Goal: Task Accomplishment & Management: Complete application form

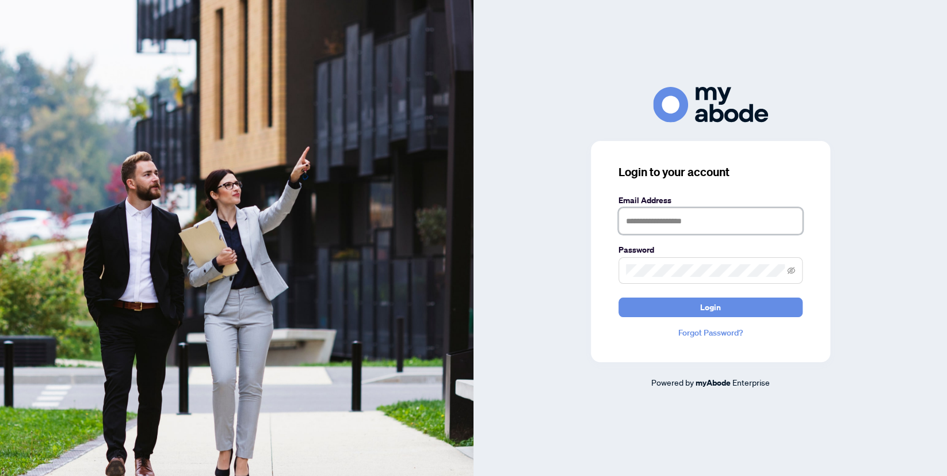
click at [652, 222] on input "text" at bounding box center [710, 221] width 184 height 26
click at [653, 223] on input "text" at bounding box center [710, 221] width 184 height 26
type input "**********"
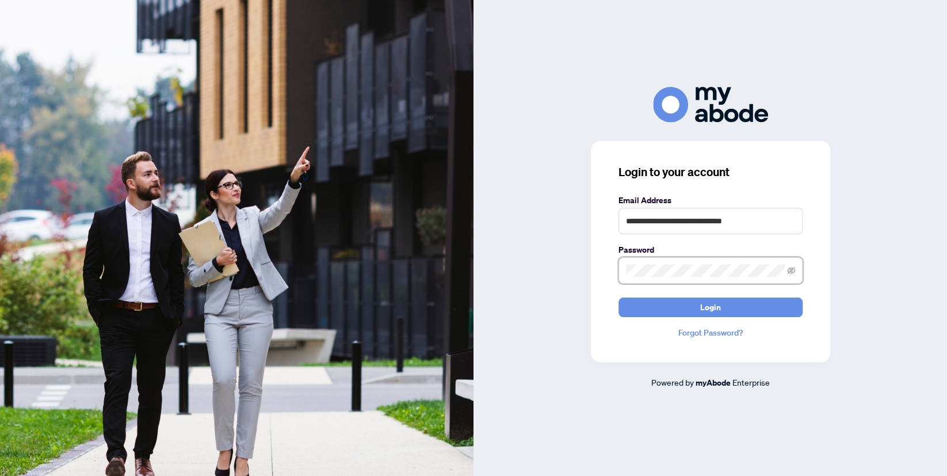
click at [618, 297] on button "Login" at bounding box center [710, 307] width 184 height 20
click at [694, 311] on button "Login" at bounding box center [710, 307] width 184 height 20
click at [789, 272] on icon "eye-invisible" at bounding box center [791, 269] width 8 height 7
click at [726, 302] on button "Login" at bounding box center [710, 307] width 184 height 20
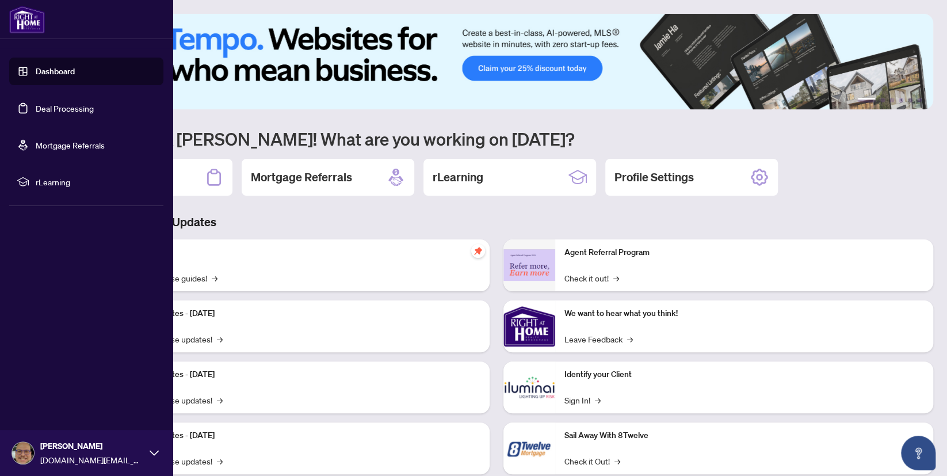
click at [56, 71] on link "Dashboard" at bounding box center [55, 71] width 39 height 10
click at [53, 111] on link "Deal Processing" at bounding box center [65, 108] width 58 height 10
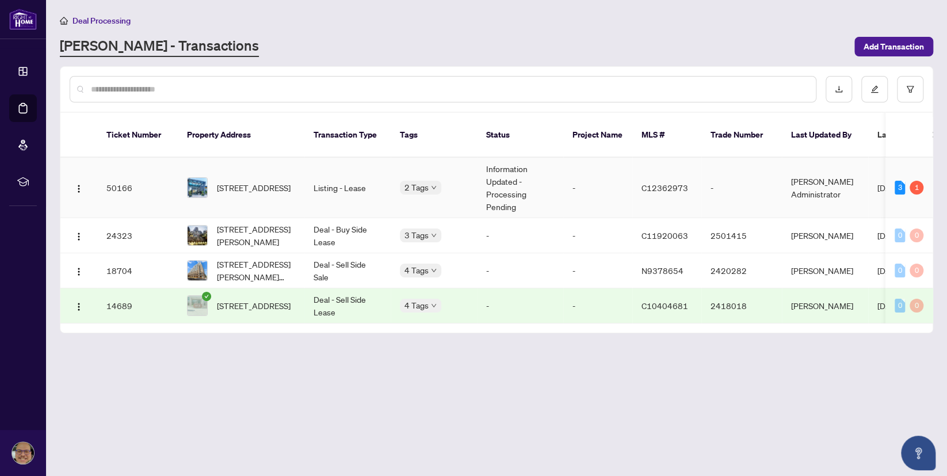
click at [896, 181] on div "3" at bounding box center [899, 188] width 10 height 14
click at [812, 174] on td "Don Mills Administrator" at bounding box center [825, 188] width 86 height 60
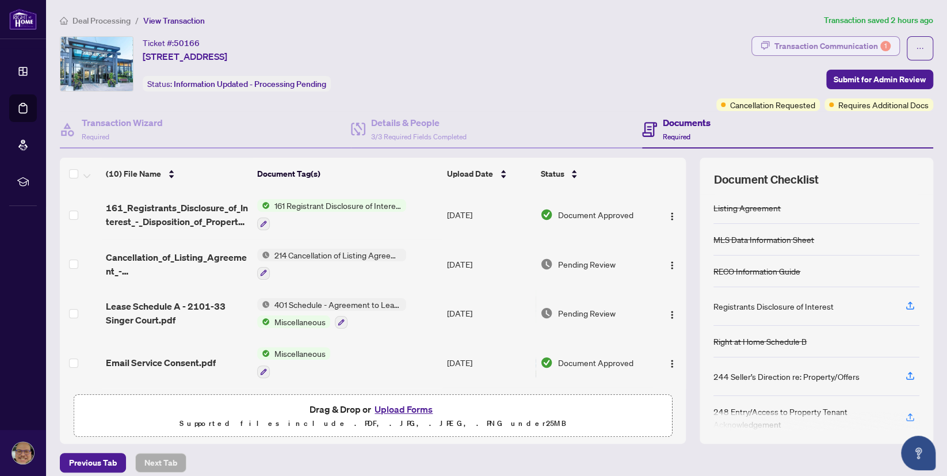
click at [842, 45] on div "Transaction Communication 1" at bounding box center [832, 46] width 116 height 18
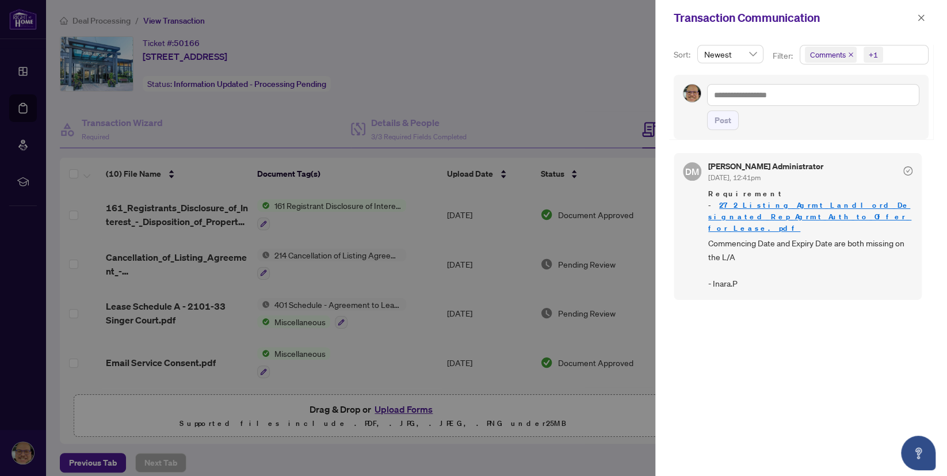
click at [736, 206] on link "272_Listing_Agrmt_Landlord_Designated_Rep_Agrmt_Auth_to_Offer_for_Lease.pdf" at bounding box center [809, 216] width 203 height 33
click at [784, 209] on span "Requirement - 272_Listing_Agrmt_Landlord_Designated_Rep_Agrmt_Auth_to_Offer_for…" at bounding box center [810, 211] width 204 height 46
click at [782, 203] on link "272_Listing_Agrmt_Landlord_Designated_Rep_Agrmt_Auth_to_Offer_for_Lease.pdf" at bounding box center [809, 216] width 203 height 33
click at [614, 70] on div at bounding box center [473, 238] width 947 height 476
click at [917, 18] on icon "close" at bounding box center [921, 18] width 8 height 8
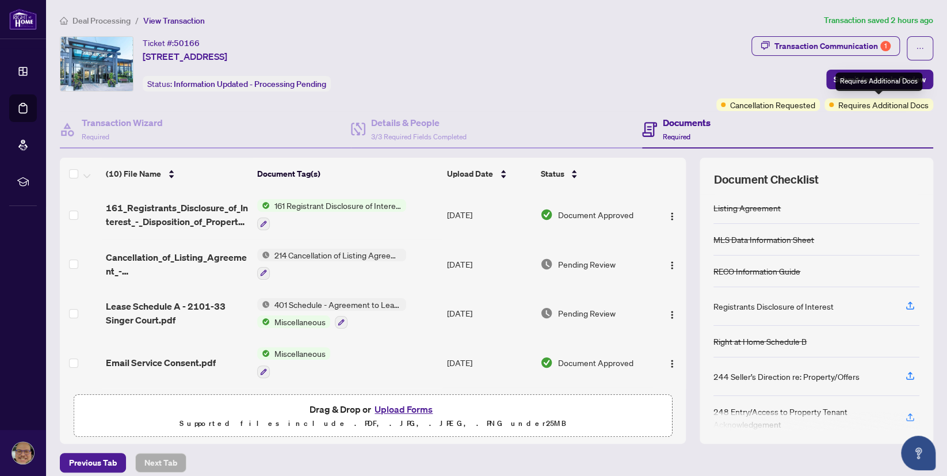
click at [872, 107] on span "Requires Additional Docs" at bounding box center [883, 104] width 90 height 13
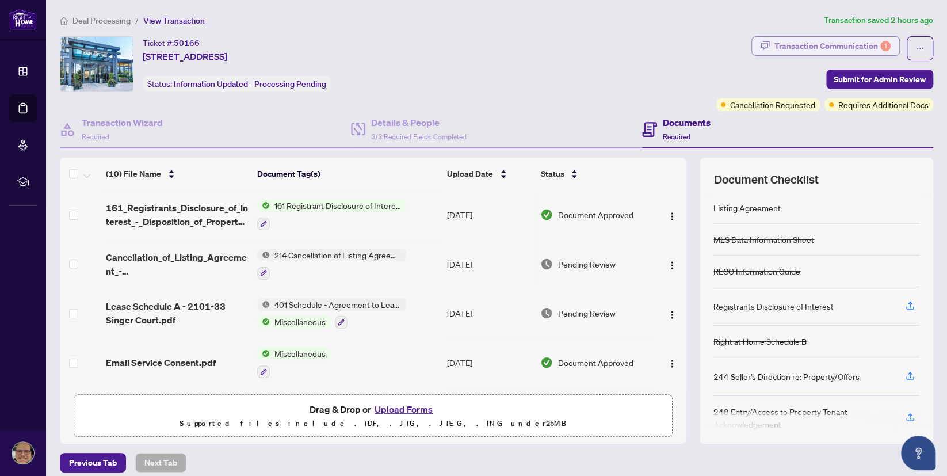
click at [819, 47] on div "Transaction Communication 1" at bounding box center [832, 46] width 116 height 18
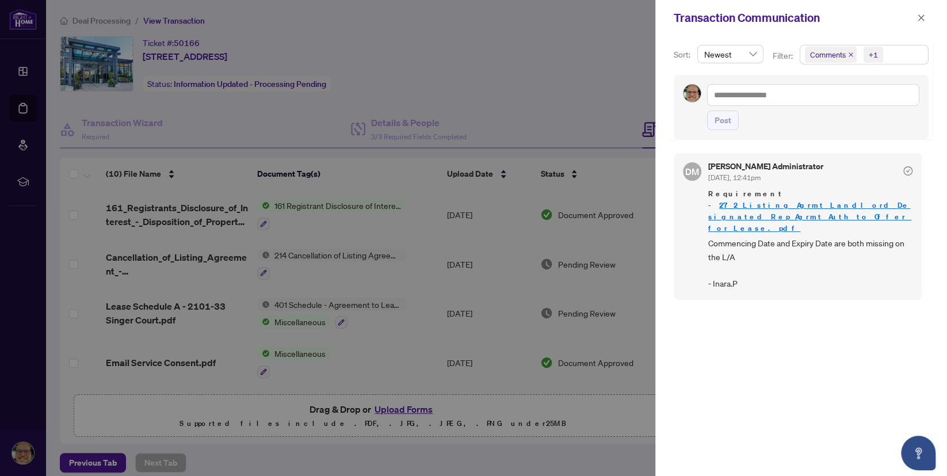
click at [263, 122] on div at bounding box center [473, 238] width 947 height 476
click at [921, 17] on icon "close" at bounding box center [921, 18] width 8 height 8
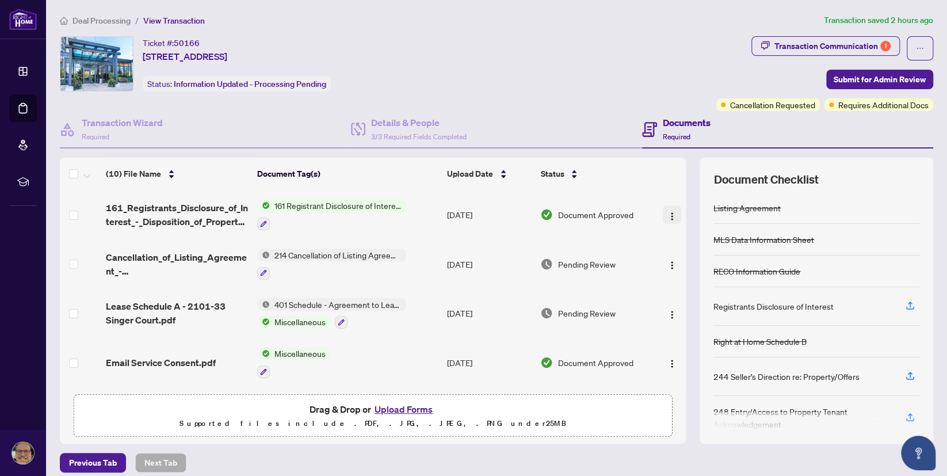
click at [673, 213] on img "button" at bounding box center [671, 216] width 9 height 9
click at [413, 407] on button "Upload Forms" at bounding box center [403, 408] width 65 height 15
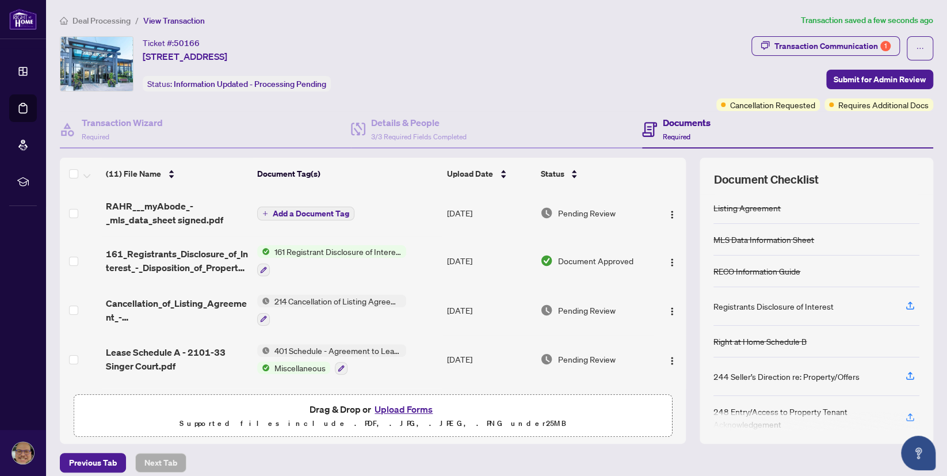
click at [290, 210] on span "Add a Document Tag" at bounding box center [311, 213] width 76 height 8
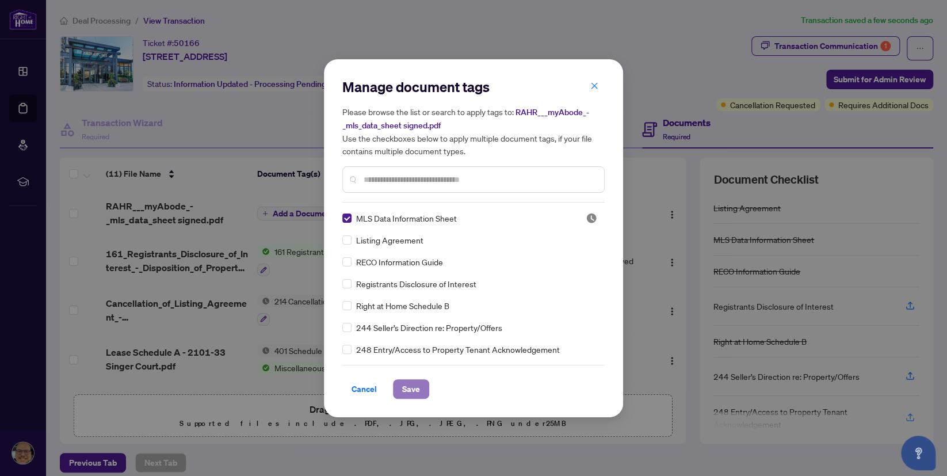
click at [415, 394] on span "Save" at bounding box center [411, 389] width 18 height 18
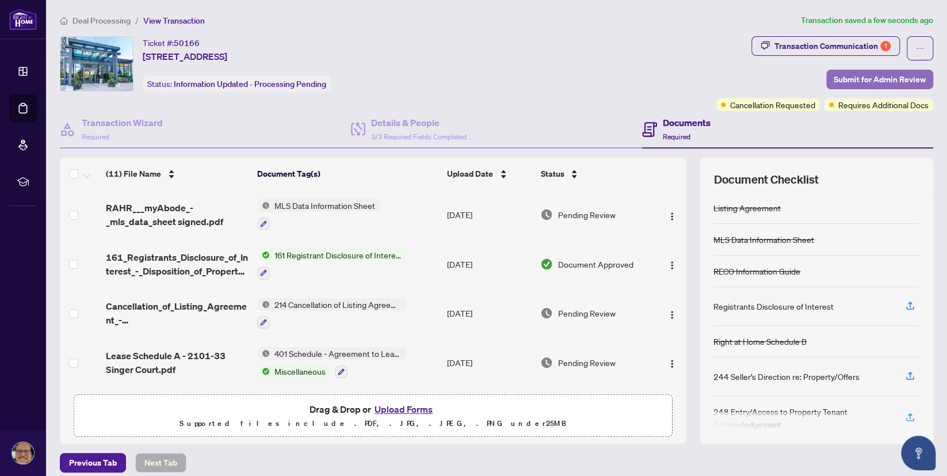
click at [837, 74] on span "Submit for Admin Review" at bounding box center [879, 79] width 92 height 18
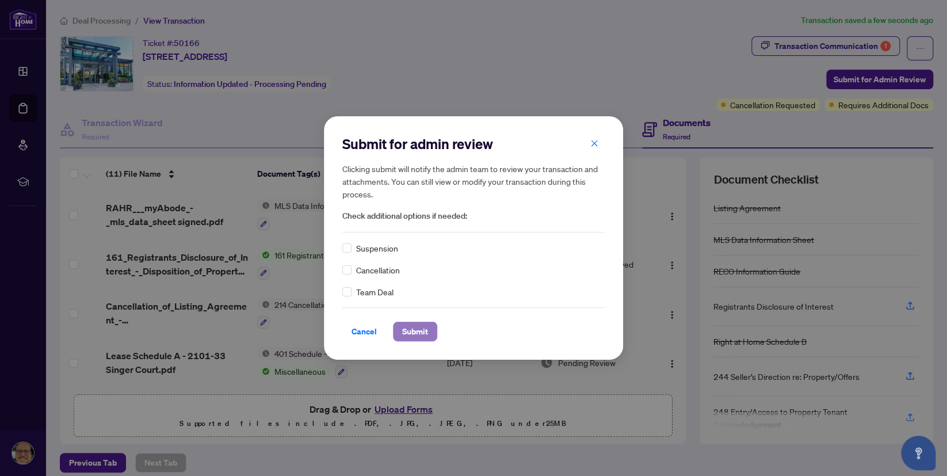
click at [416, 328] on span "Submit" at bounding box center [415, 331] width 26 height 18
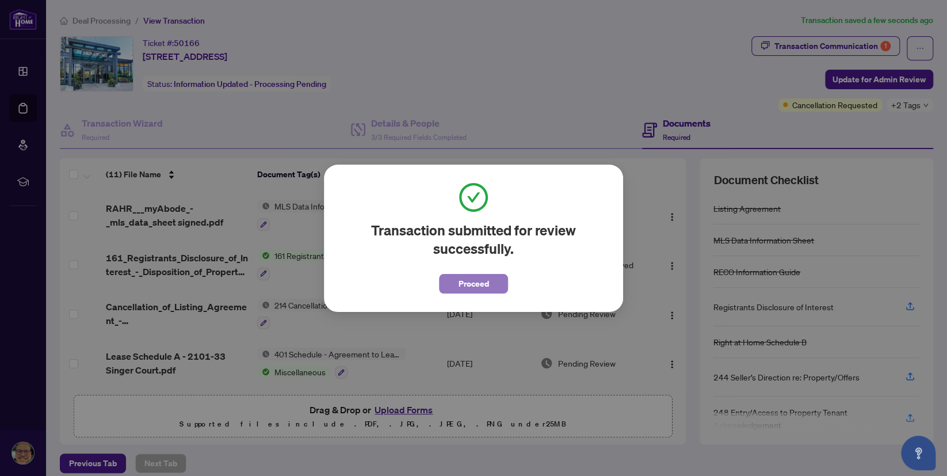
click at [468, 280] on span "Proceed" at bounding box center [473, 283] width 30 height 18
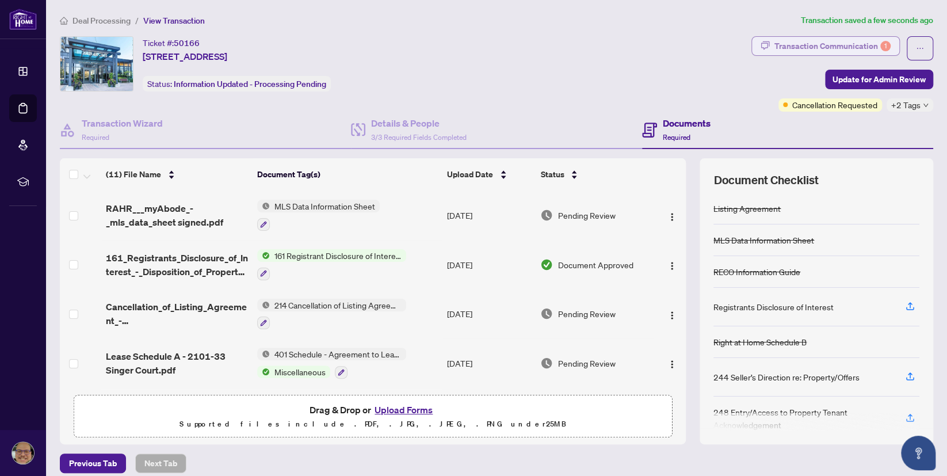
click at [858, 44] on div "Transaction Communication 1" at bounding box center [832, 46] width 116 height 18
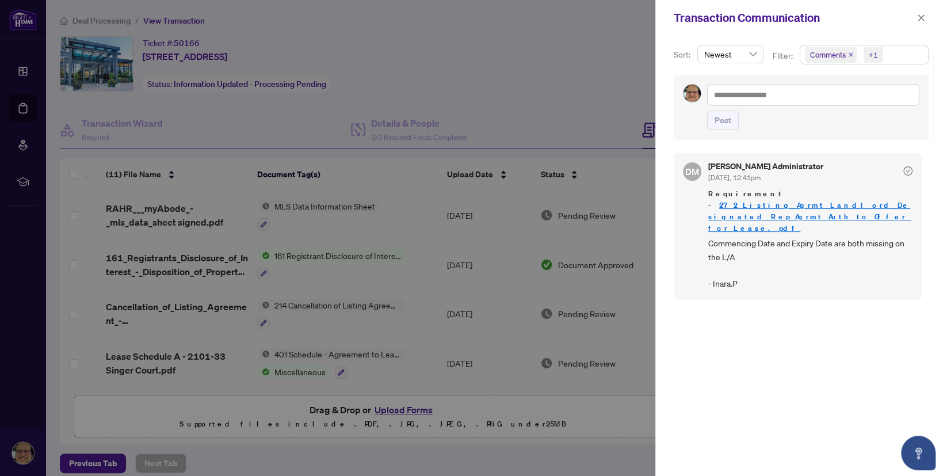
click at [580, 87] on div at bounding box center [473, 238] width 947 height 476
click at [605, 79] on div at bounding box center [473, 238] width 947 height 476
click at [736, 97] on textarea at bounding box center [813, 95] width 212 height 22
type textarea "*"
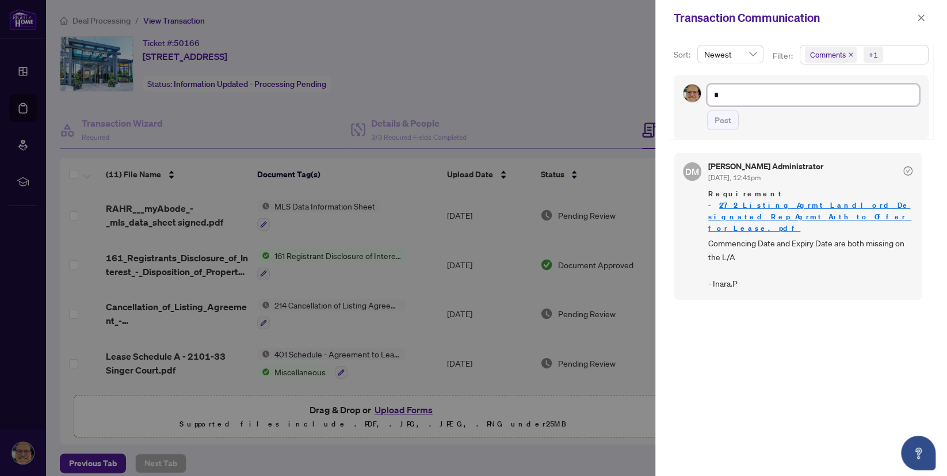
type textarea "**"
type textarea "***"
type textarea "****"
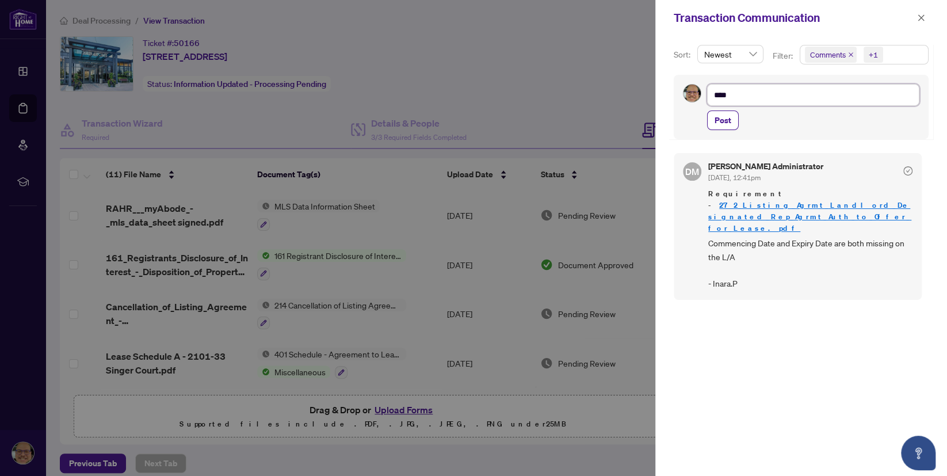
type textarea "****"
type textarea "*****"
type textarea "******"
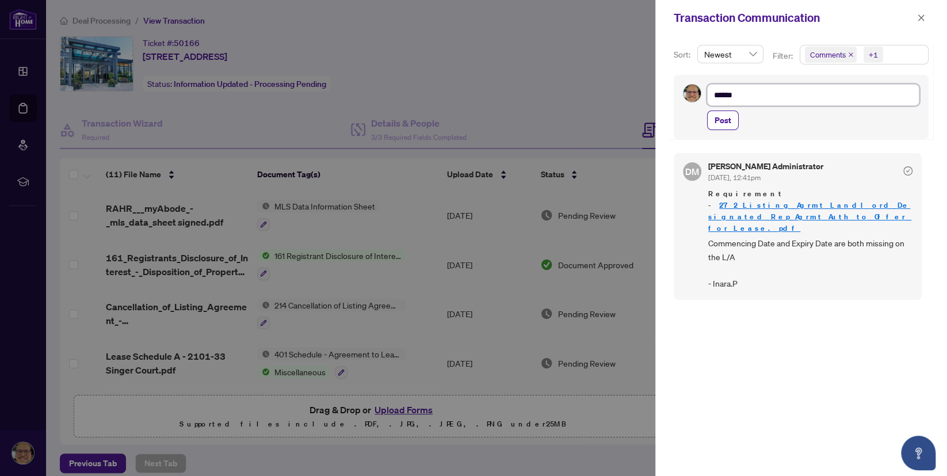
type textarea "*******"
click at [706, 116] on div "******* Post" at bounding box center [800, 107] width 255 height 64
click at [717, 118] on span "Post" at bounding box center [722, 120] width 17 height 18
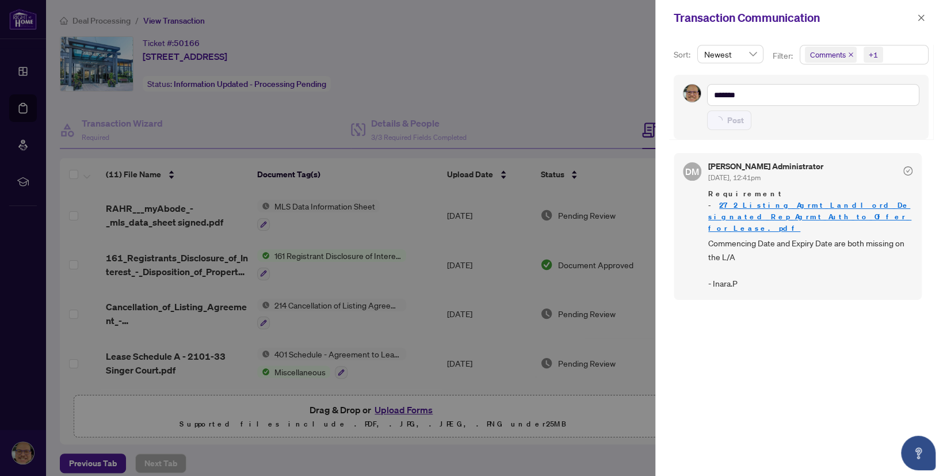
type textarea "**********"
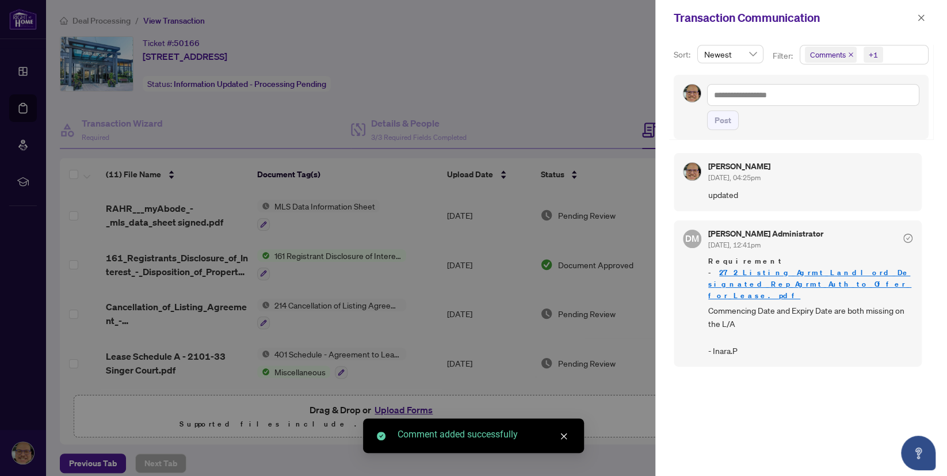
click at [602, 91] on div at bounding box center [473, 238] width 947 height 476
click at [925, 18] on button "button" at bounding box center [920, 18] width 15 height 14
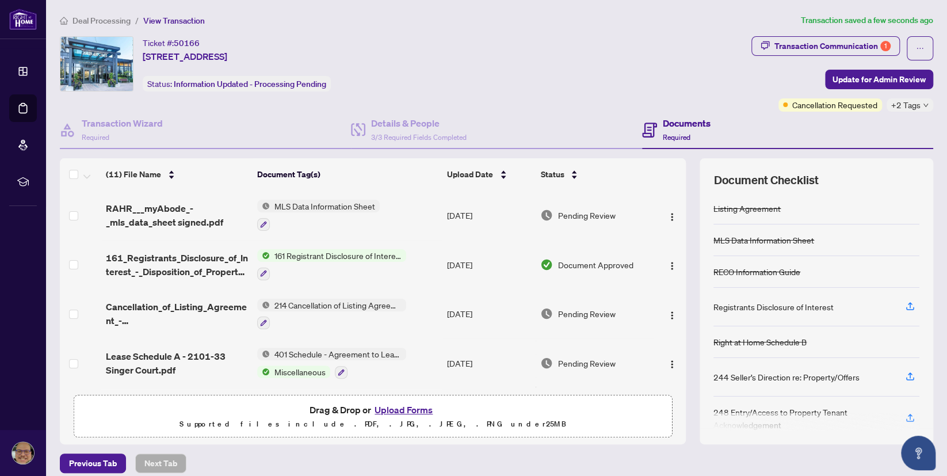
click at [683, 124] on h4 "Documents" at bounding box center [686, 123] width 48 height 14
click at [924, 47] on button "button" at bounding box center [919, 48] width 26 height 24
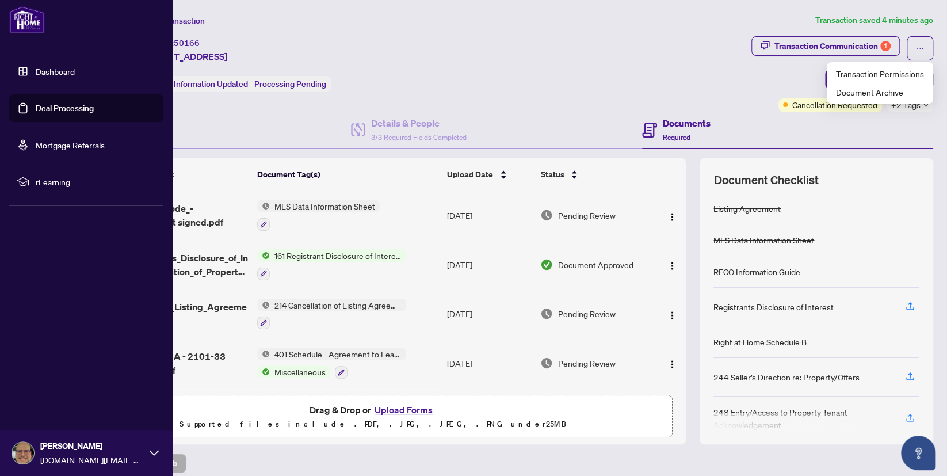
click at [101, 458] on span "[DOMAIN_NAME][EMAIL_ADDRESS][DOMAIN_NAME]" at bounding box center [92, 459] width 104 height 13
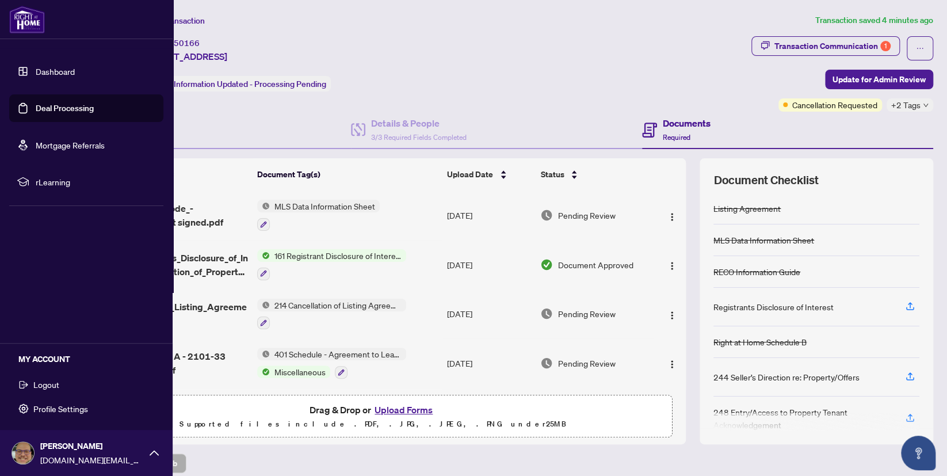
click at [62, 389] on button "Logout" at bounding box center [86, 384] width 154 height 20
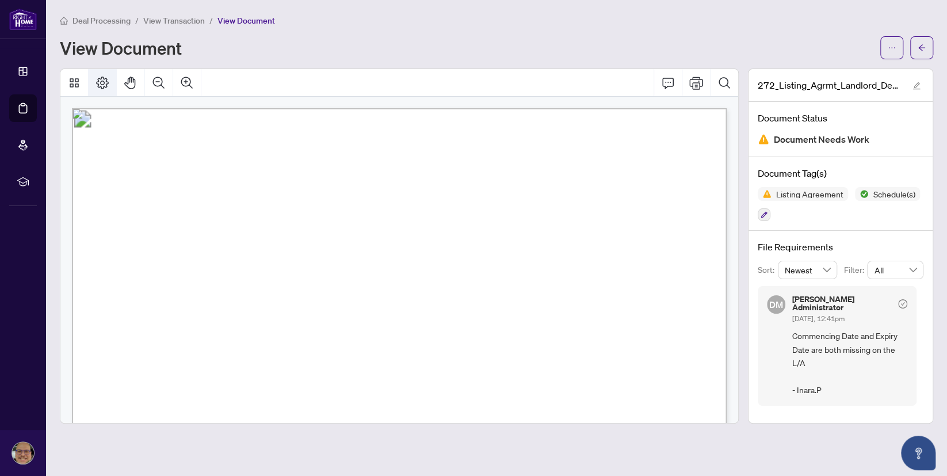
click at [105, 83] on icon "Page Layout" at bounding box center [102, 83] width 14 height 14
drag, startPoint x: 667, startPoint y: 158, endPoint x: 671, endPoint y: 154, distance: 6.5
click at [702, 85] on icon "Print" at bounding box center [696, 82] width 14 height 13
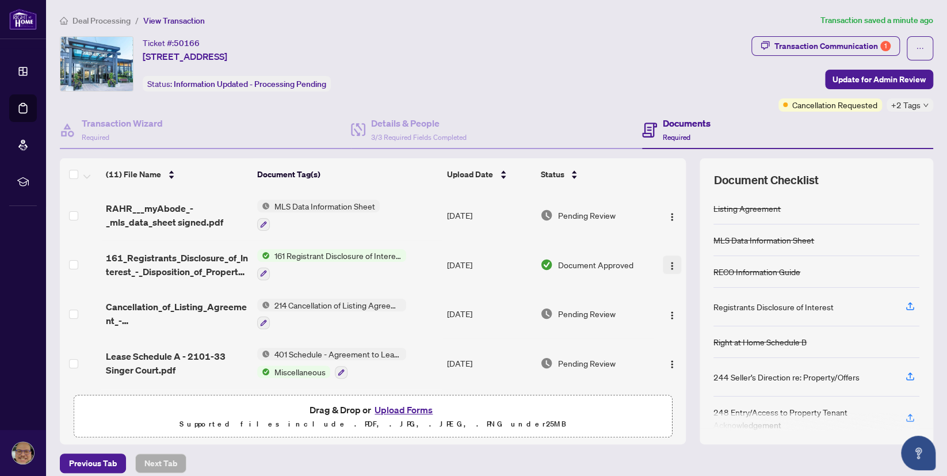
click at [675, 263] on img "button" at bounding box center [671, 265] width 9 height 9
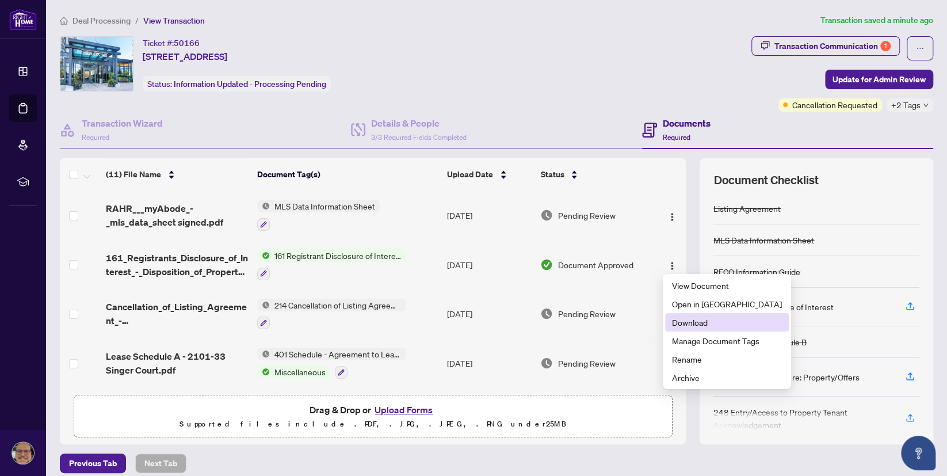
click at [695, 323] on span "Download" at bounding box center [727, 322] width 110 height 13
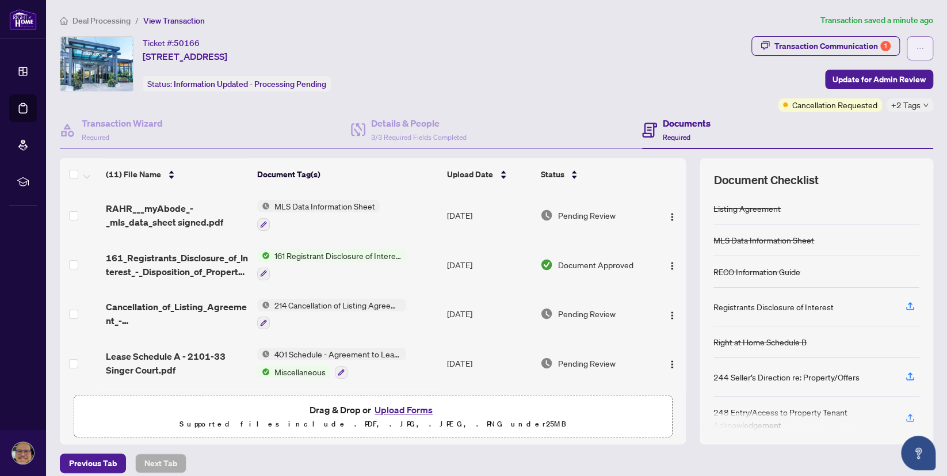
click at [925, 48] on button "button" at bounding box center [919, 48] width 26 height 24
click at [693, 40] on div "Ticket #: 50166 [STREET_ADDRESS] Status: Information Updated - Processing Pendi…" at bounding box center [403, 63] width 687 height 55
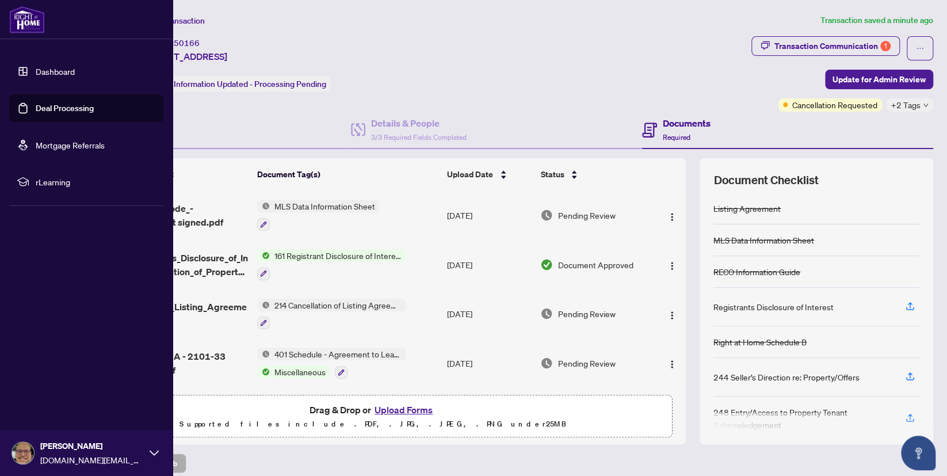
click at [39, 23] on img at bounding box center [27, 20] width 36 height 28
